Goal: Task Accomplishment & Management: Manage account settings

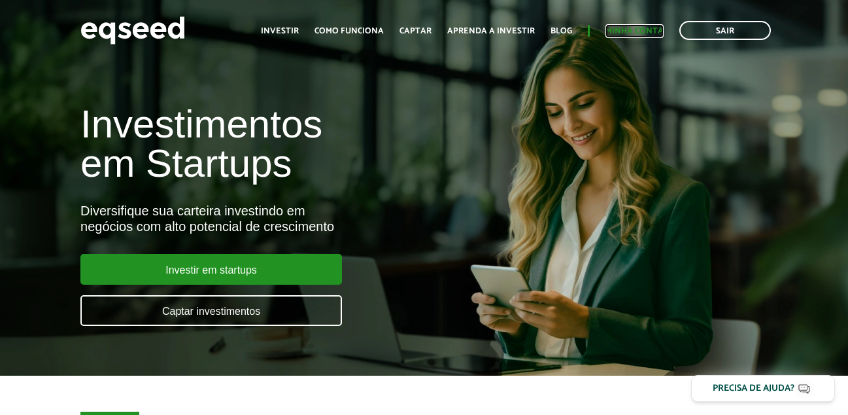
click at [629, 34] on link "Minha conta" at bounding box center [635, 31] width 58 height 9
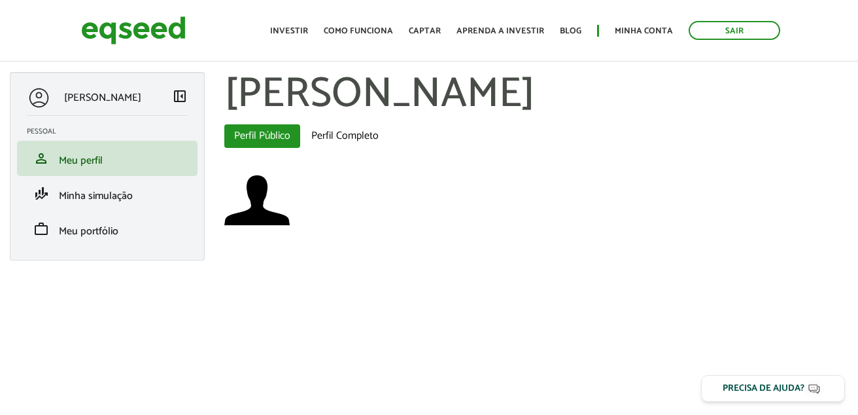
click at [178, 94] on span "left_panel_close" at bounding box center [180, 96] width 16 height 16
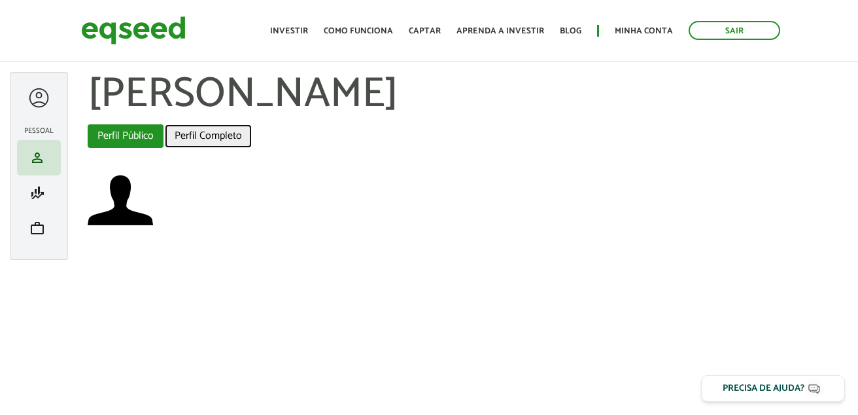
click at [211, 133] on link "Perfil Completo" at bounding box center [208, 136] width 87 height 24
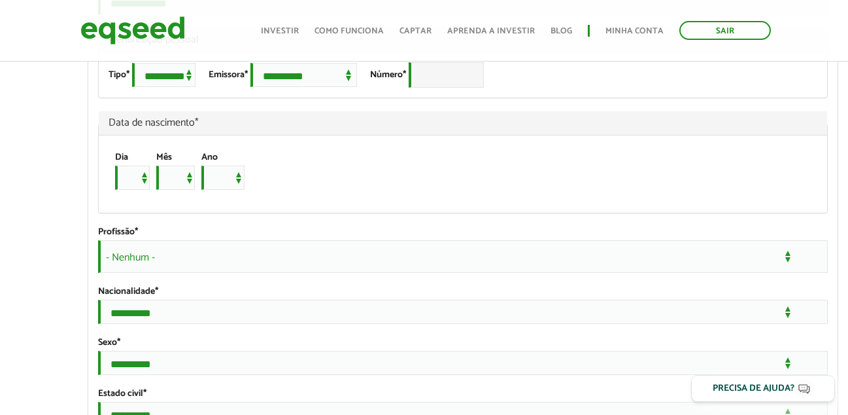
scroll to position [916, 0]
click at [179, 86] on select "**********" at bounding box center [163, 73] width 63 height 24
click at [447, 127] on span "Data de nascimento *" at bounding box center [463, 121] width 709 height 10
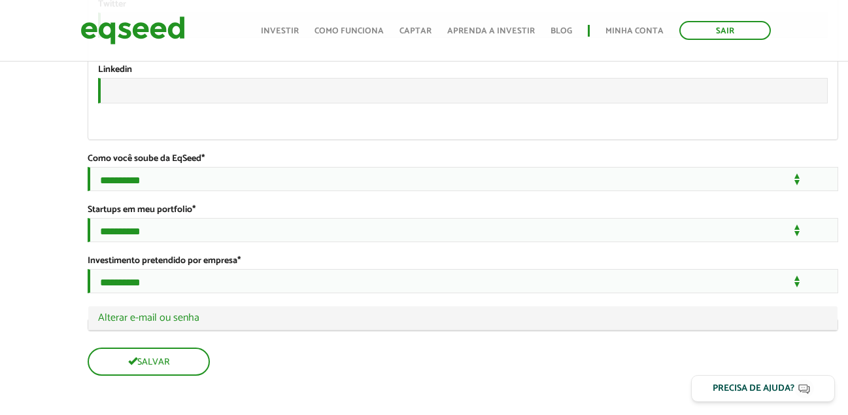
scroll to position [2343, 0]
